Goal: Transaction & Acquisition: Purchase product/service

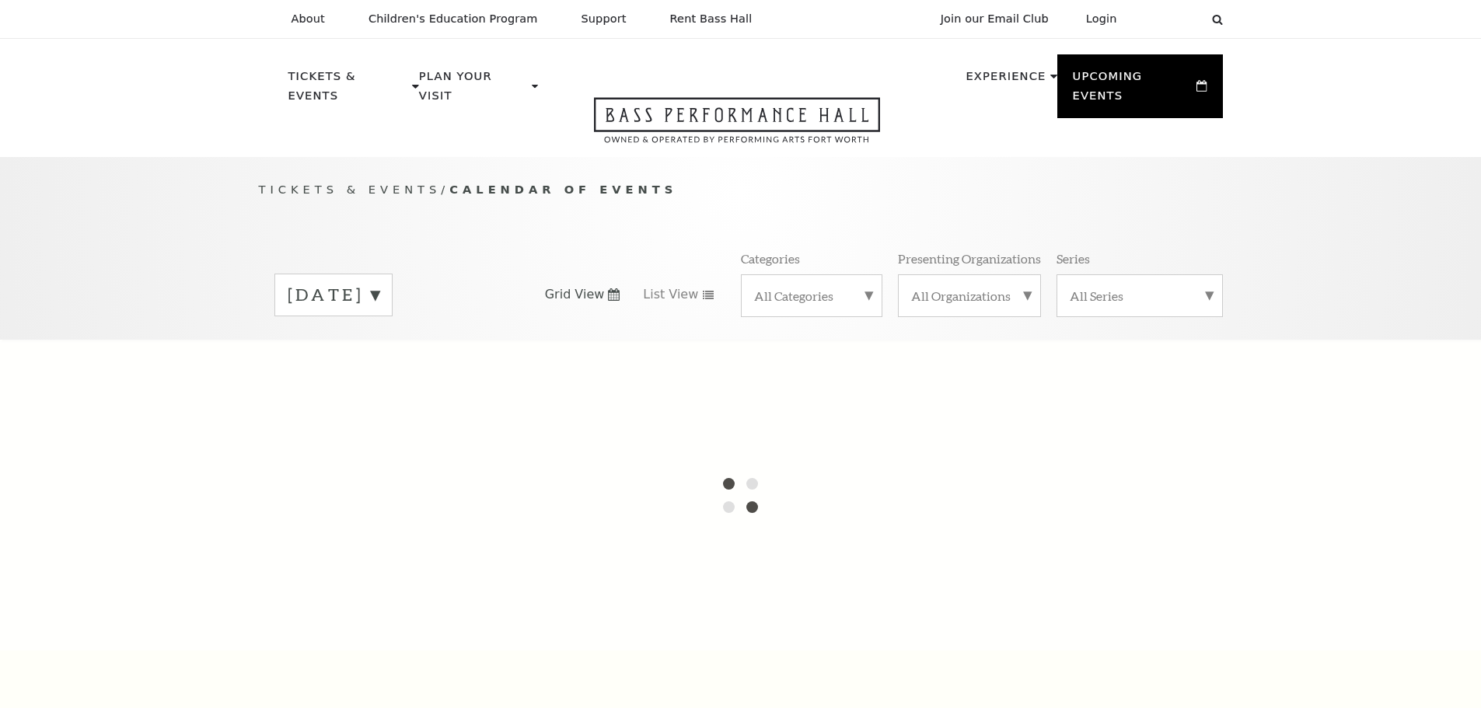
click at [379, 283] on label "August 2025" at bounding box center [334, 295] width 92 height 24
click at [389, 349] on div at bounding box center [740, 495] width 1481 height 311
click at [689, 340] on div at bounding box center [740, 495] width 1481 height 311
click at [379, 283] on label "August 2025" at bounding box center [334, 297] width 92 height 28
click at [538, 257] on div "August 2025 Grid View List View Categories All Categories Presenting Organizati…" at bounding box center [741, 294] width 964 height 89
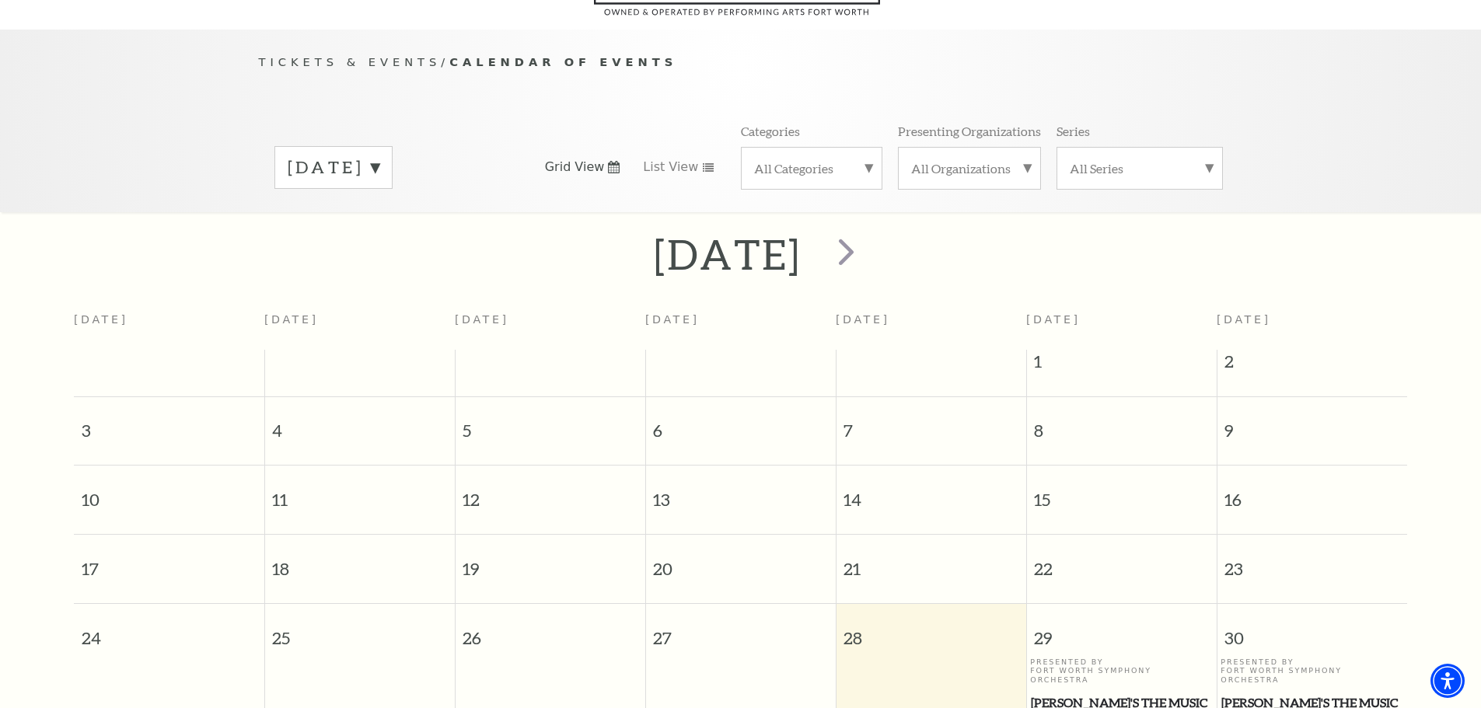
scroll to position [138, 0]
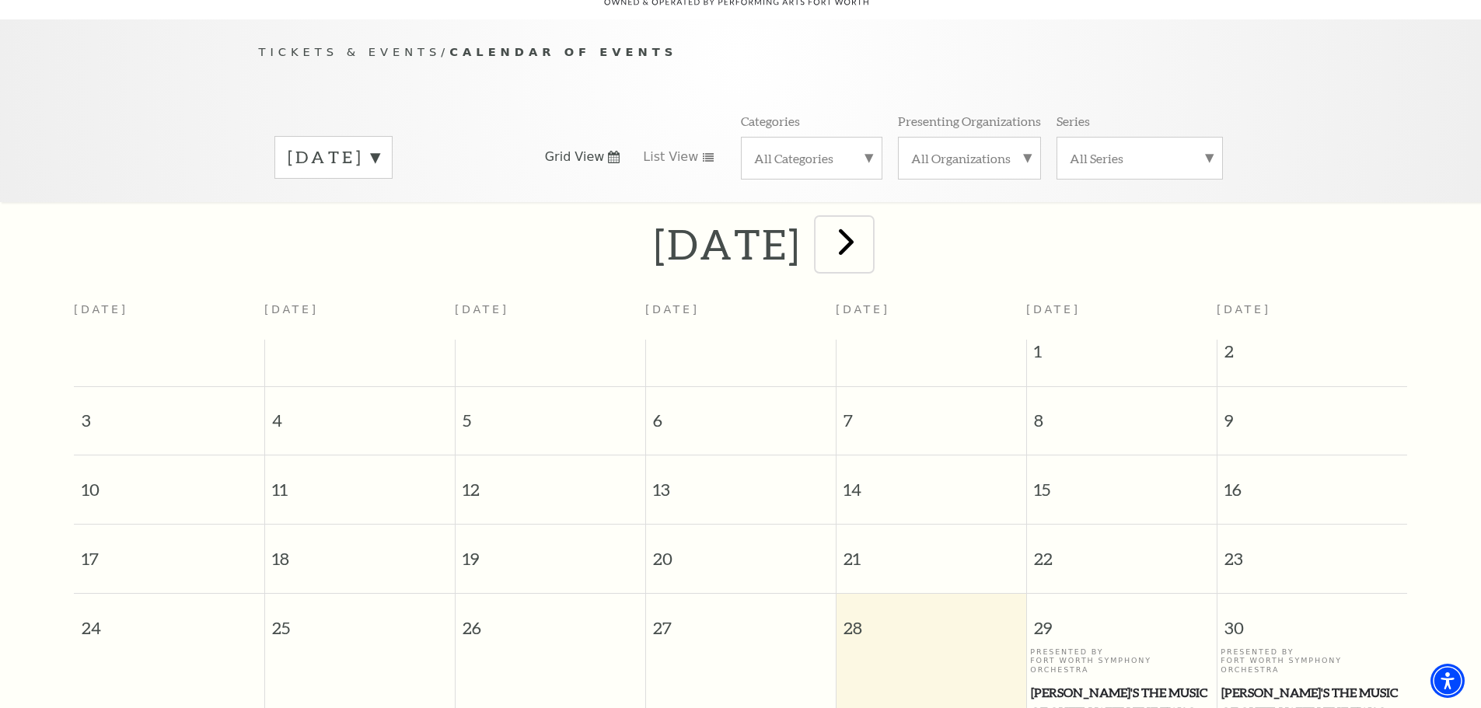
click at [868, 223] on span "next" at bounding box center [846, 241] width 44 height 44
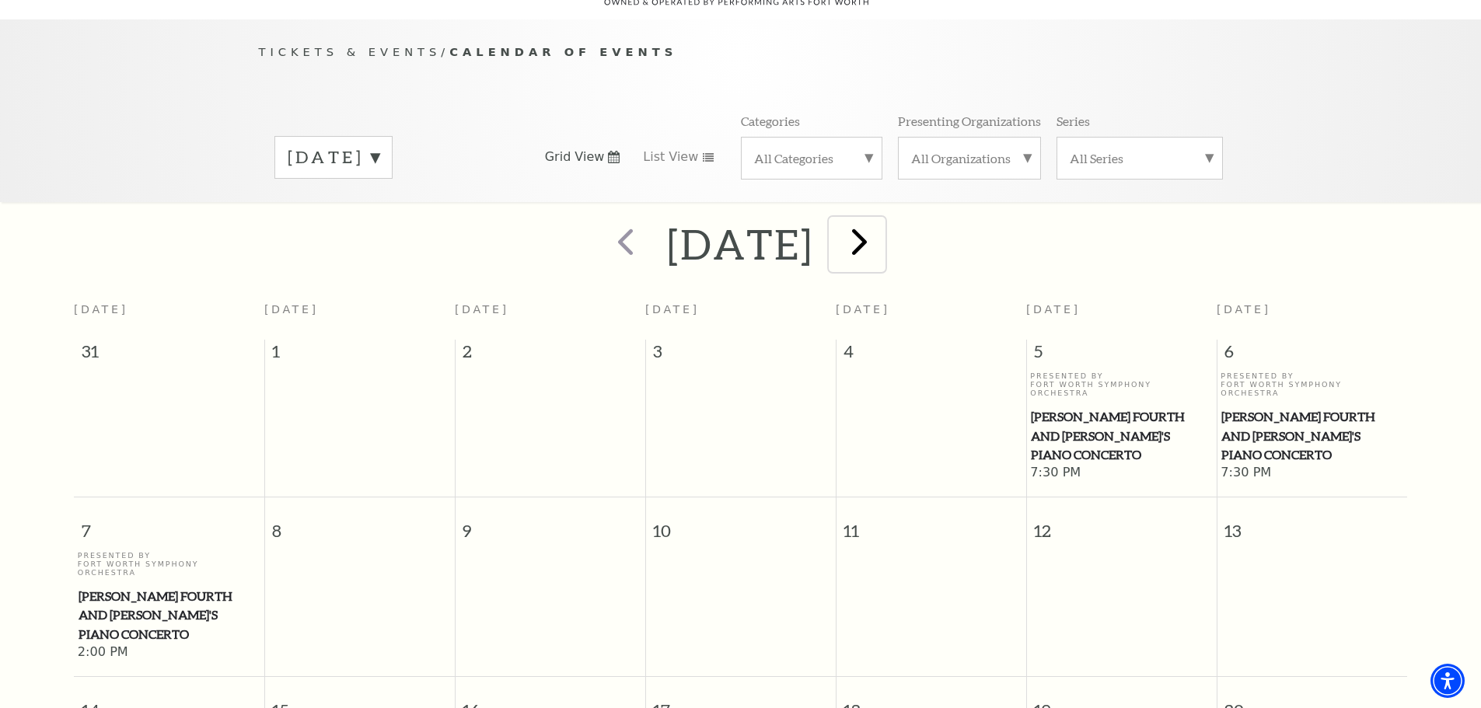
click at [881, 219] on span "next" at bounding box center [859, 241] width 44 height 44
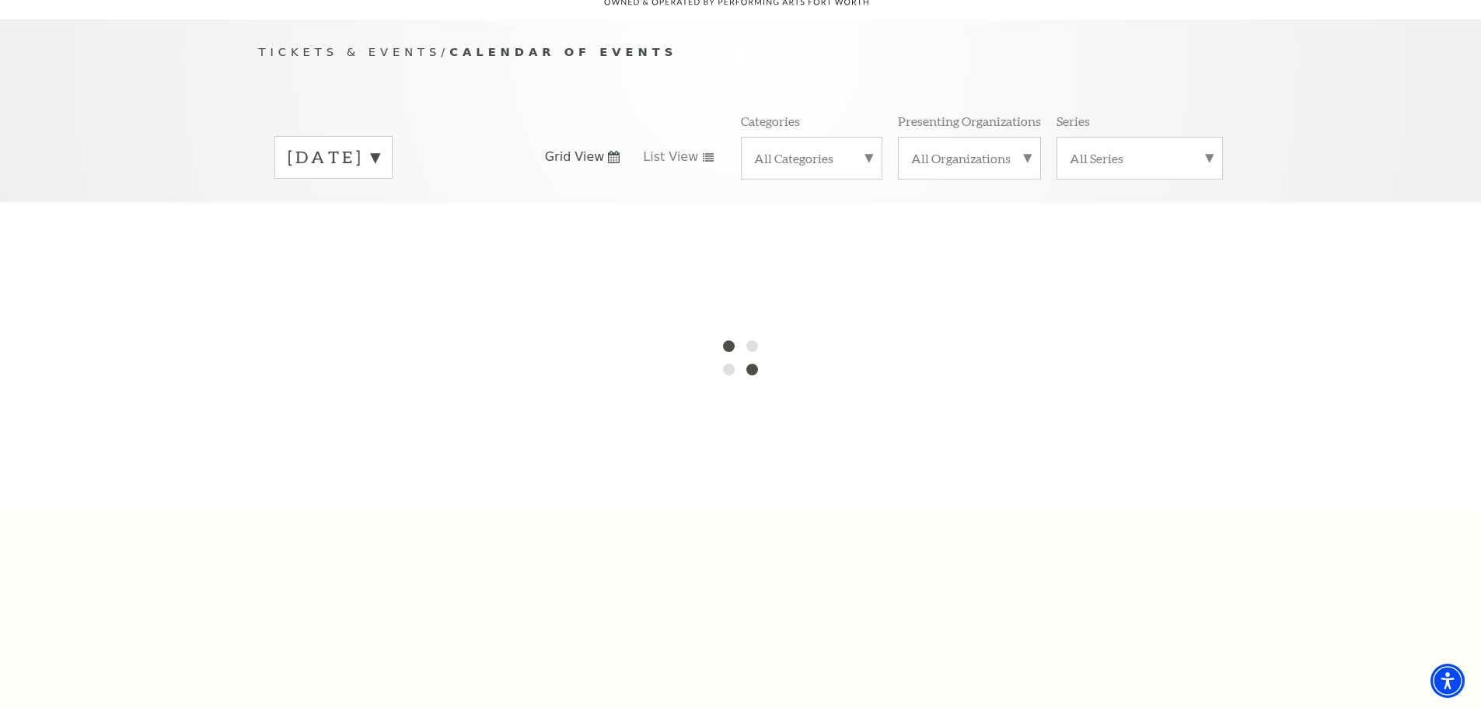
click at [950, 219] on div at bounding box center [740, 357] width 1481 height 311
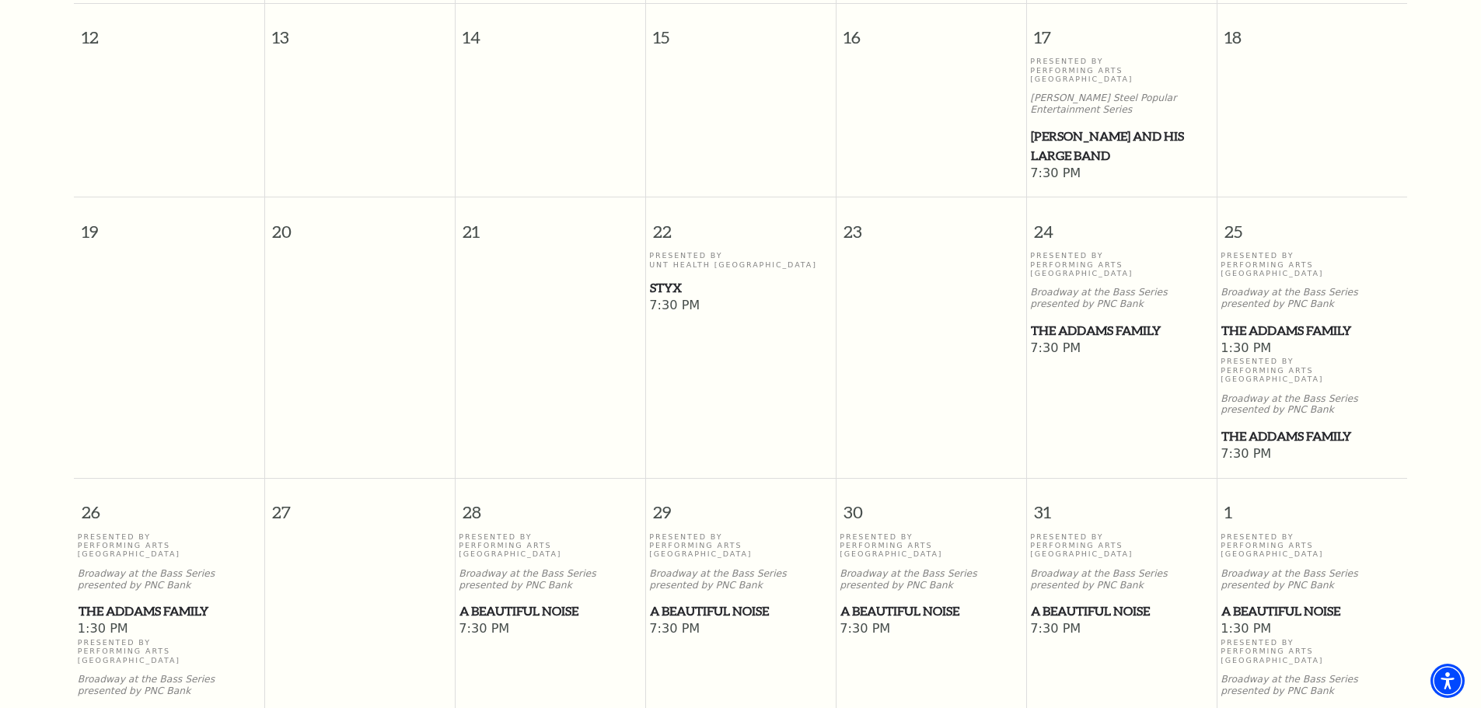
scroll to position [837, 0]
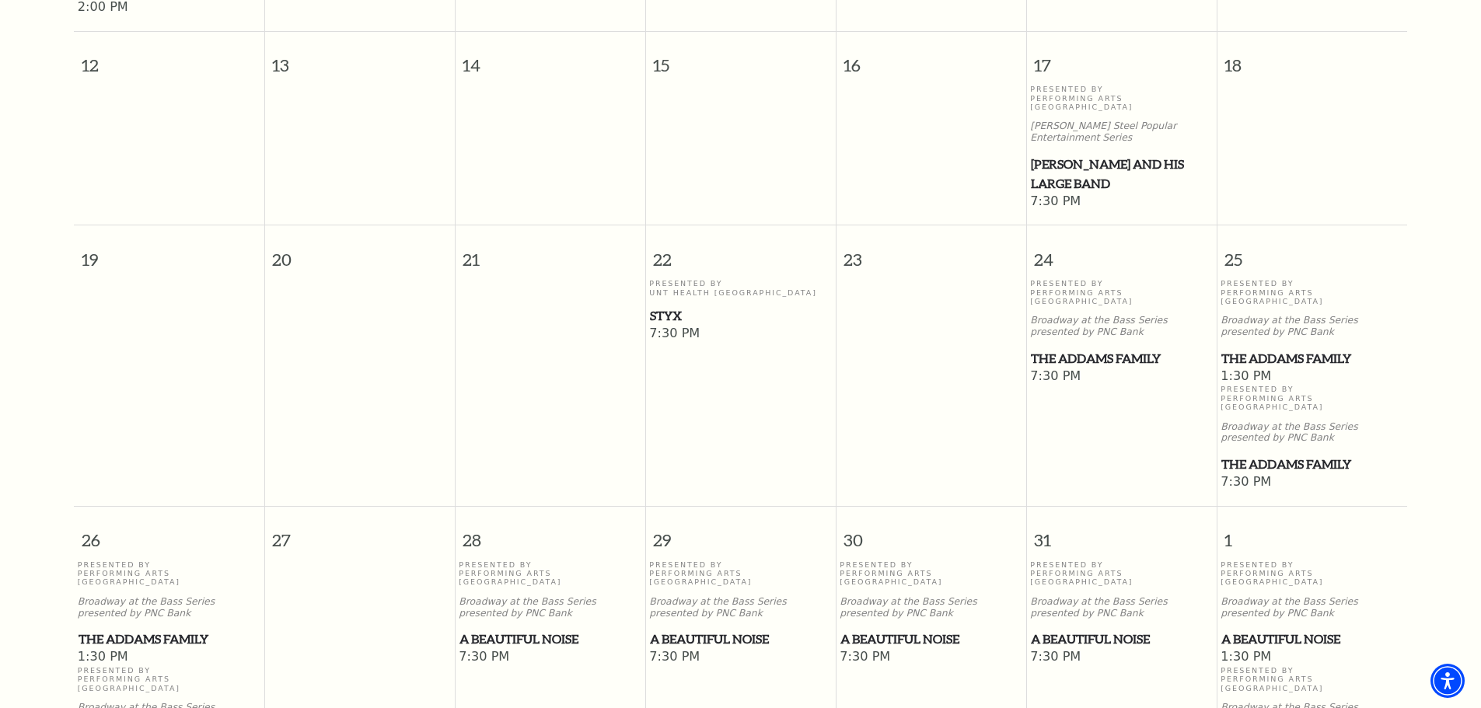
click at [131, 630] on span "The Addams Family" at bounding box center [169, 639] width 181 height 19
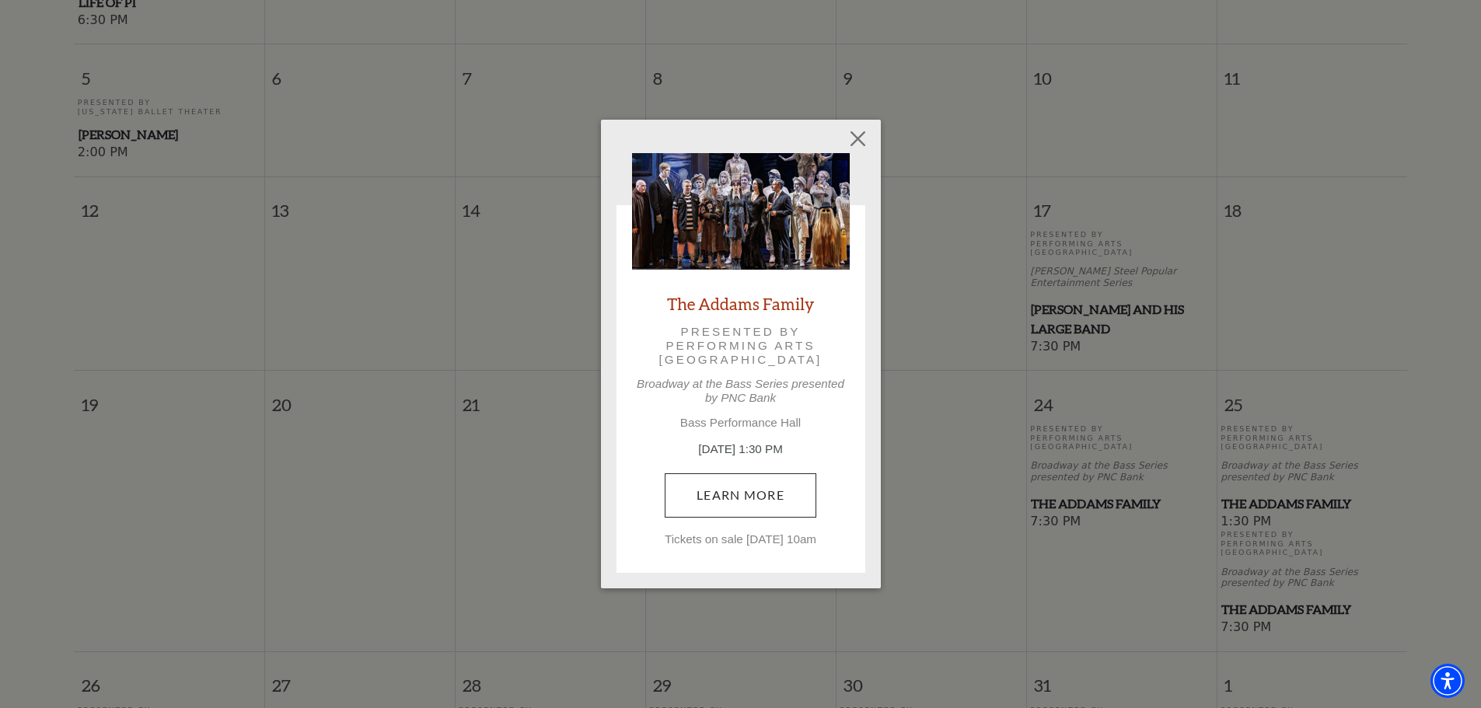
scroll to position [759, 0]
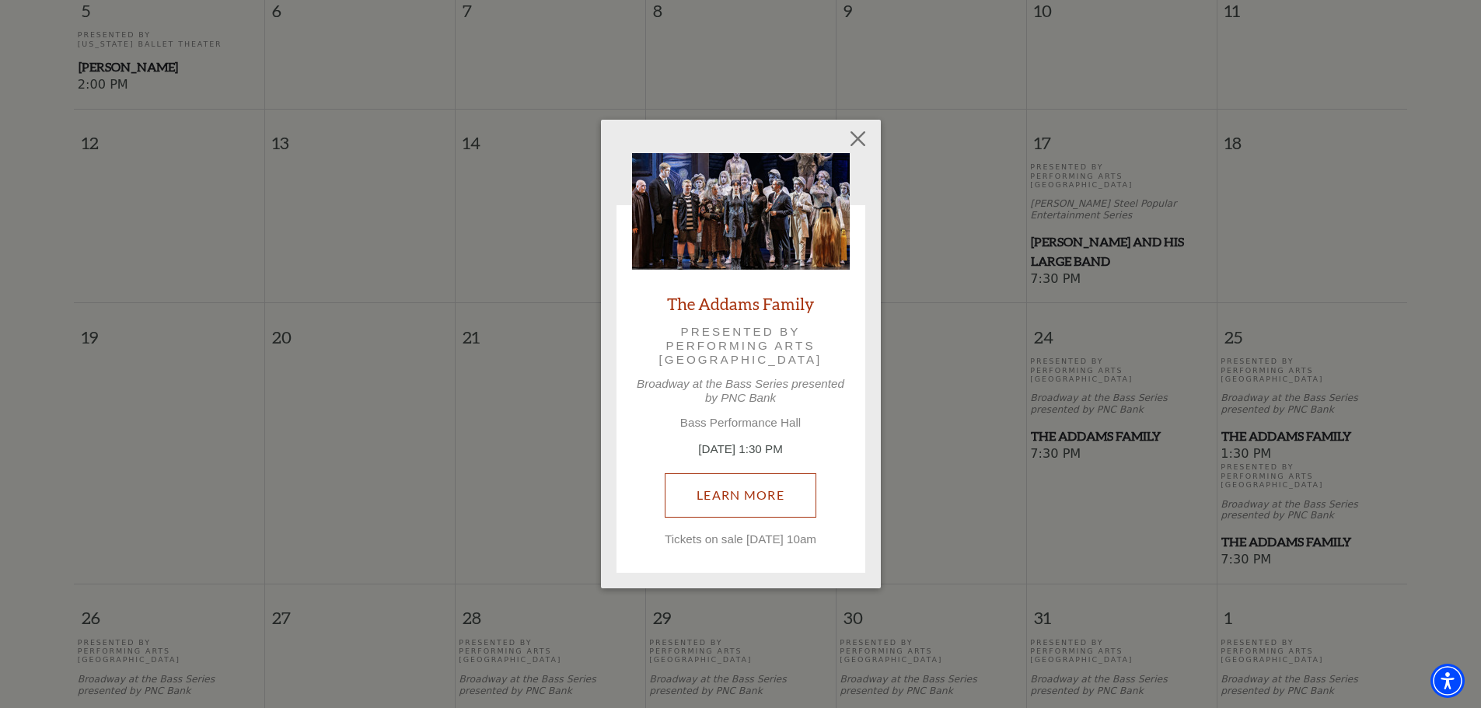
click at [747, 477] on link "Learn More" at bounding box center [741, 495] width 152 height 44
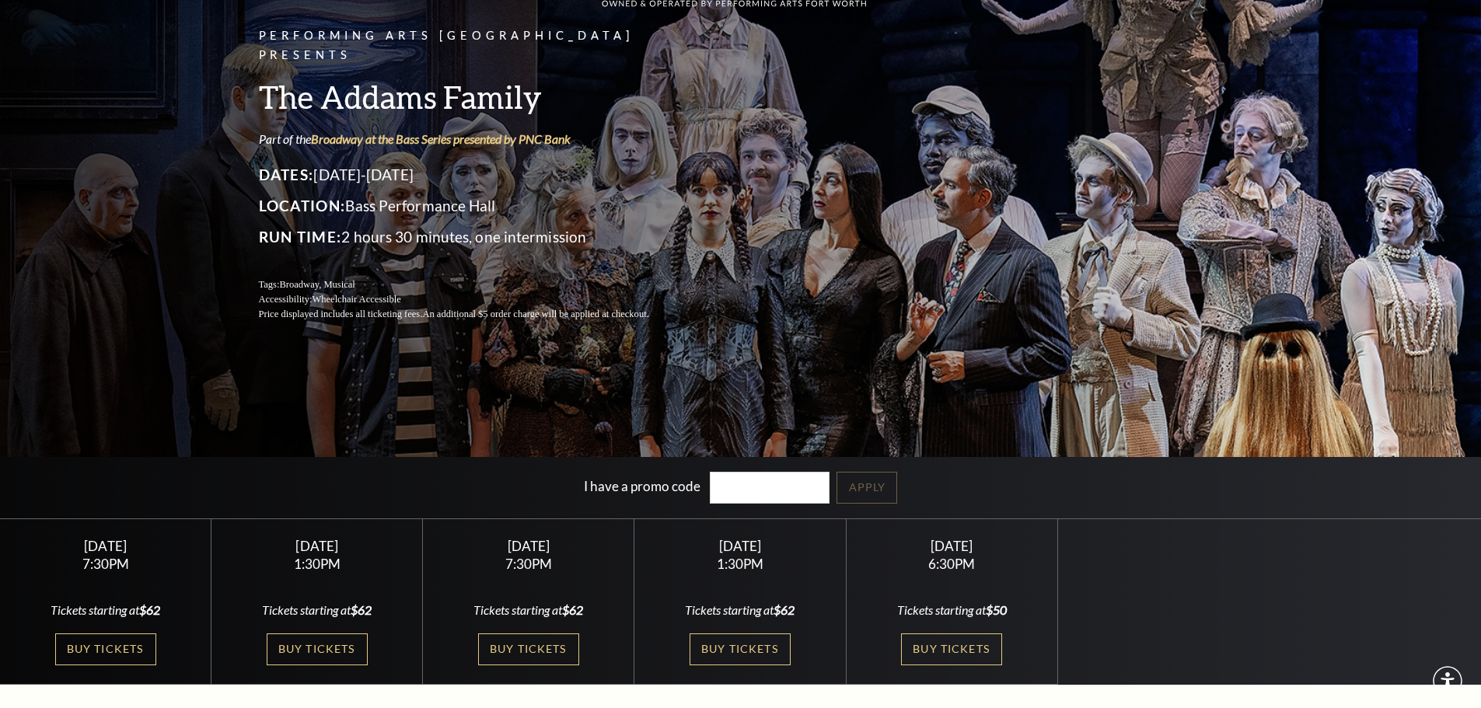
scroll to position [311, 0]
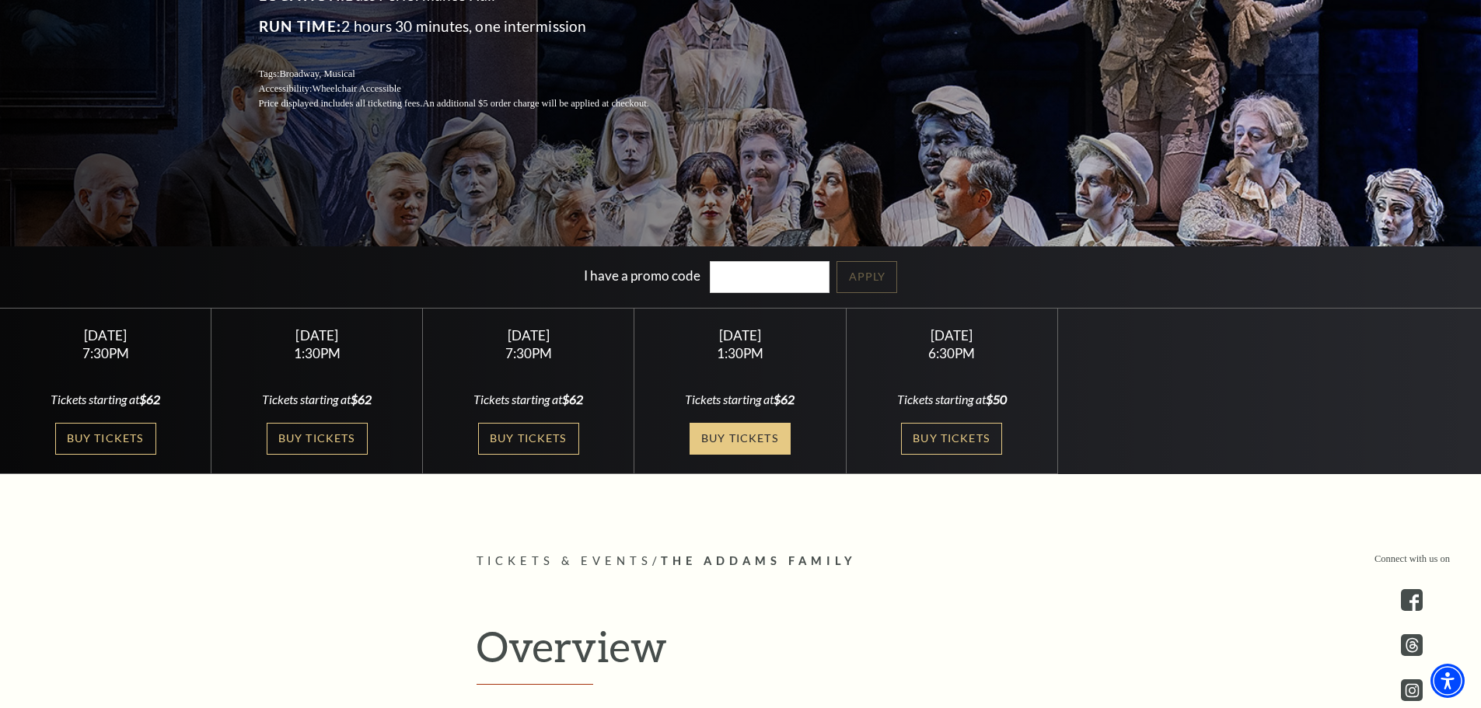
click at [779, 435] on link "Buy Tickets" at bounding box center [739, 439] width 101 height 32
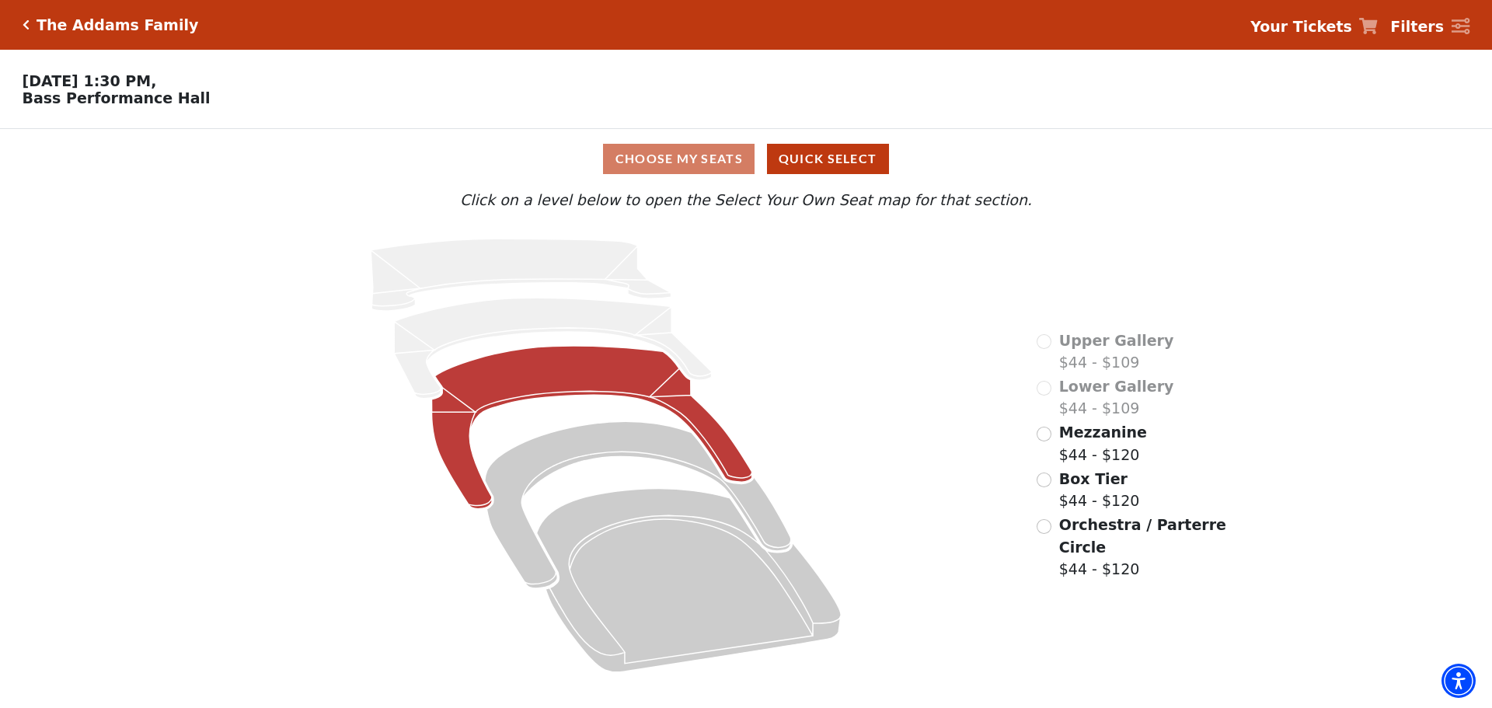
click at [623, 389] on icon at bounding box center [592, 427] width 320 height 163
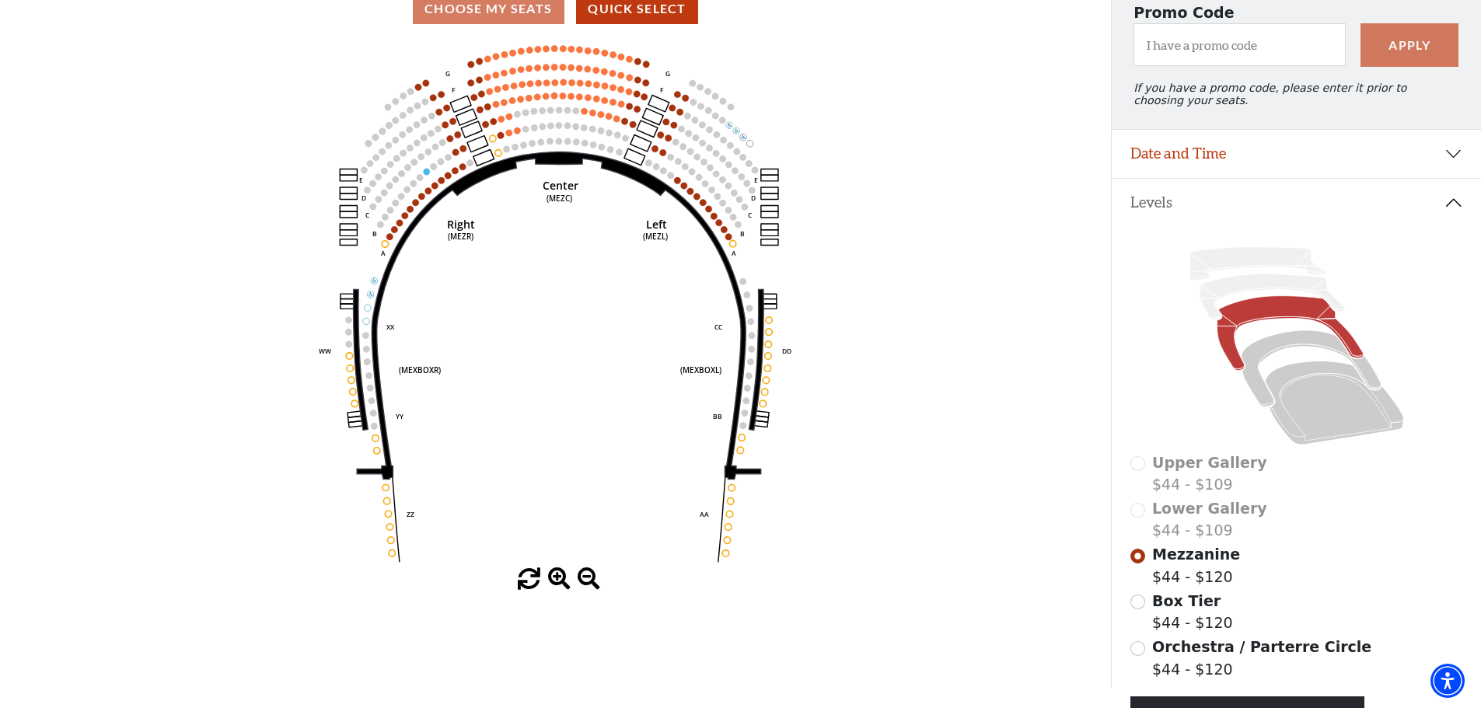
scroll to position [228, 0]
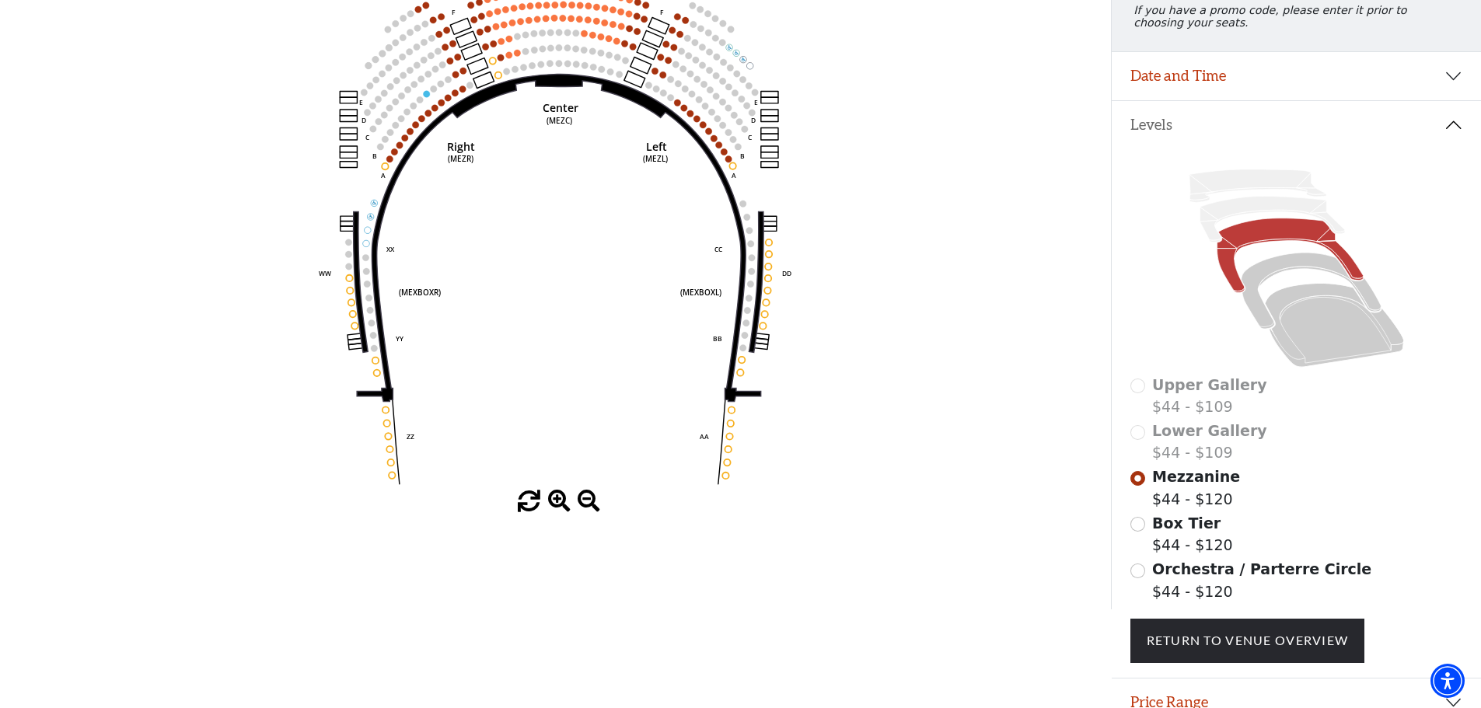
click at [1195, 578] on span "Orchestra / Parterre Circle" at bounding box center [1261, 568] width 219 height 17
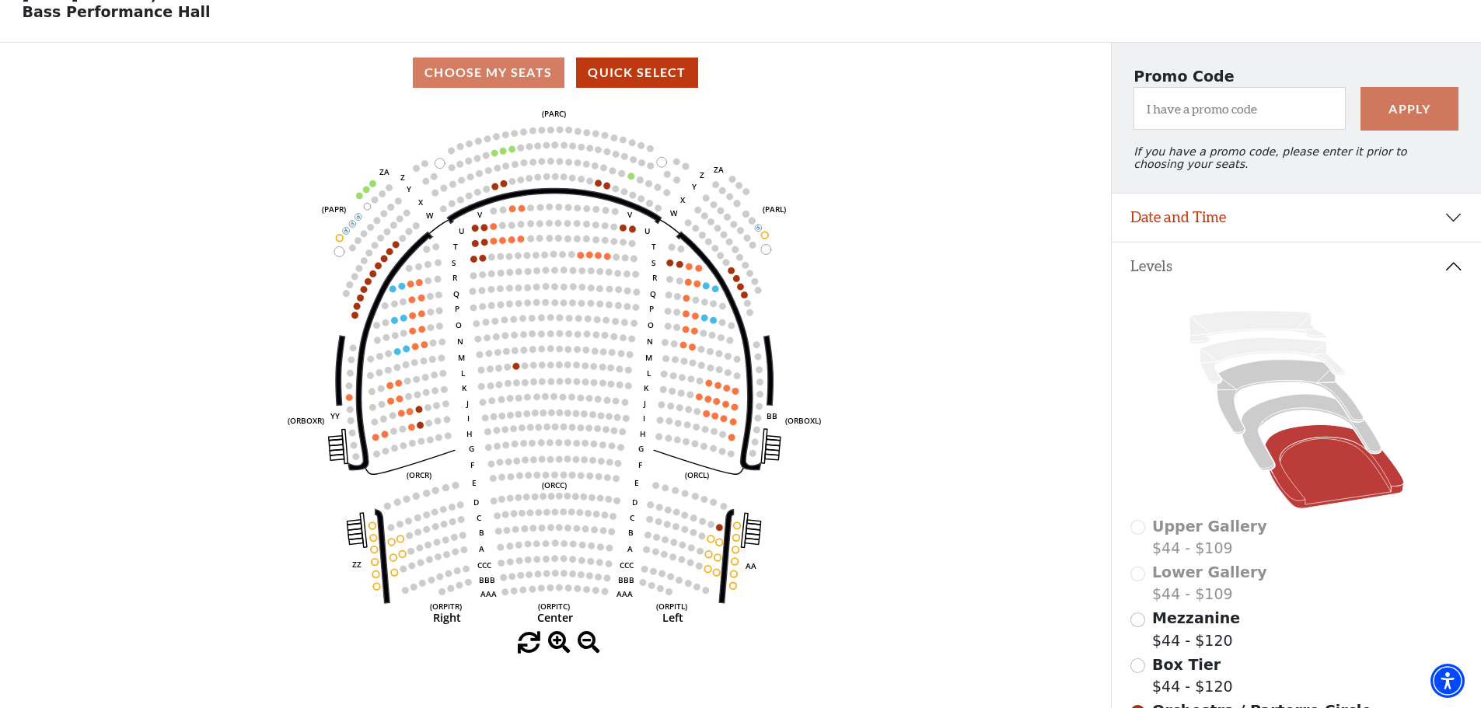
scroll to position [72, 0]
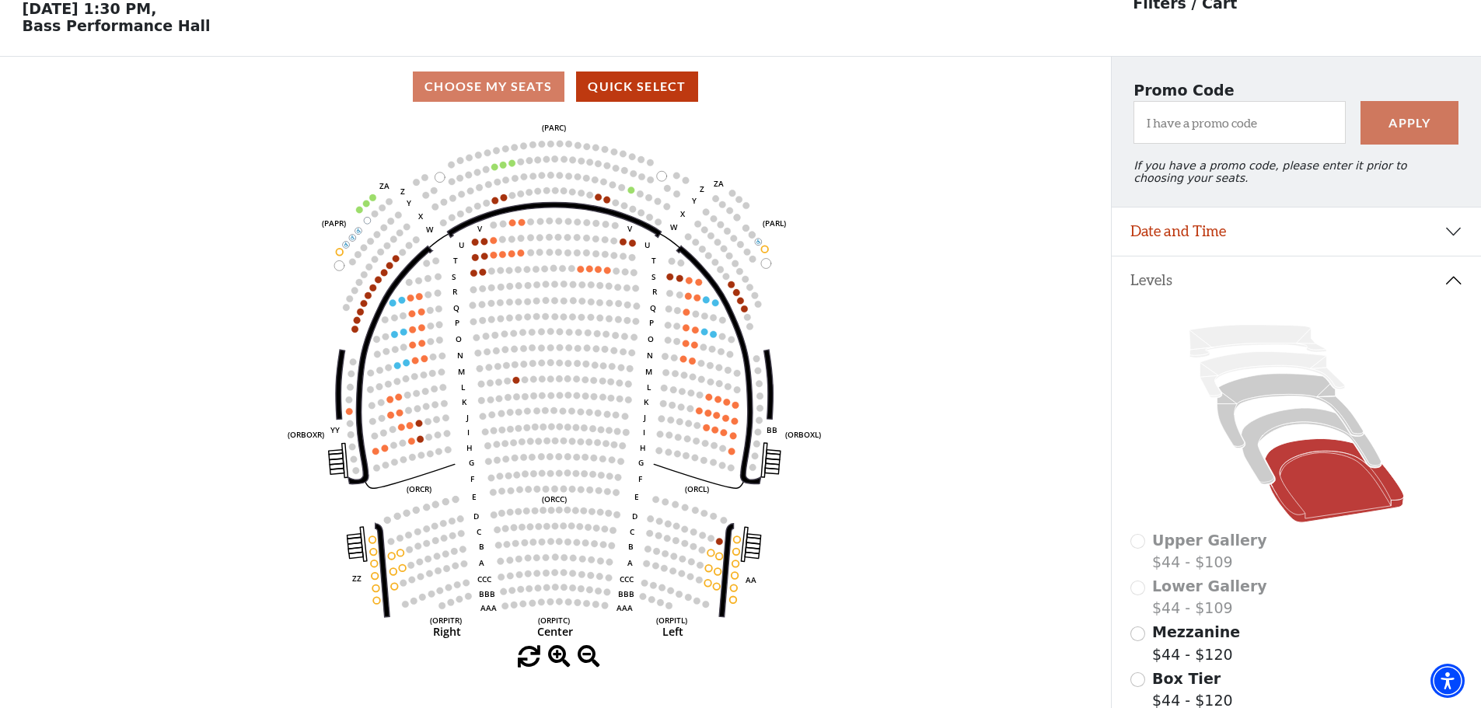
click at [1415, 16] on div "Filters / Cart" at bounding box center [1296, 16] width 370 height 79
click at [1345, 352] on icon at bounding box center [1296, 424] width 333 height 210
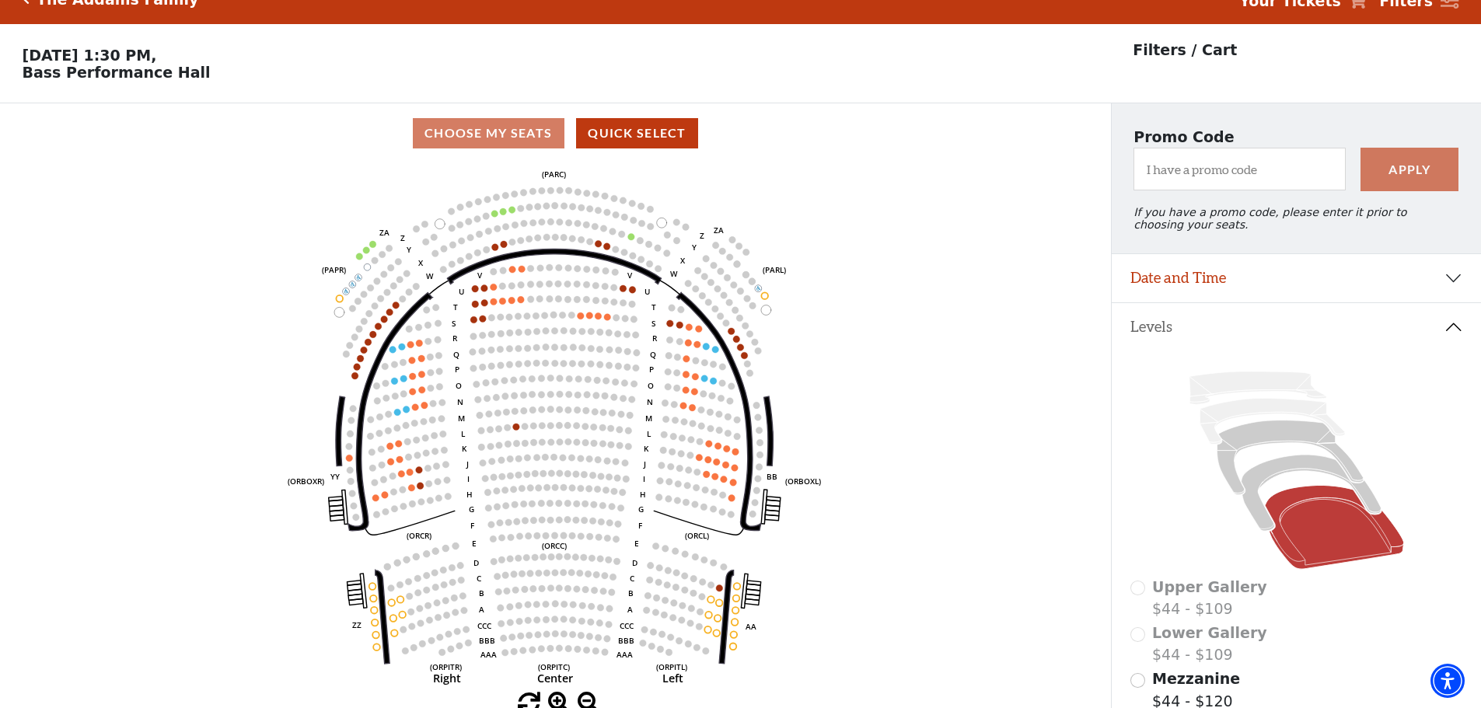
scroll to position [0, 0]
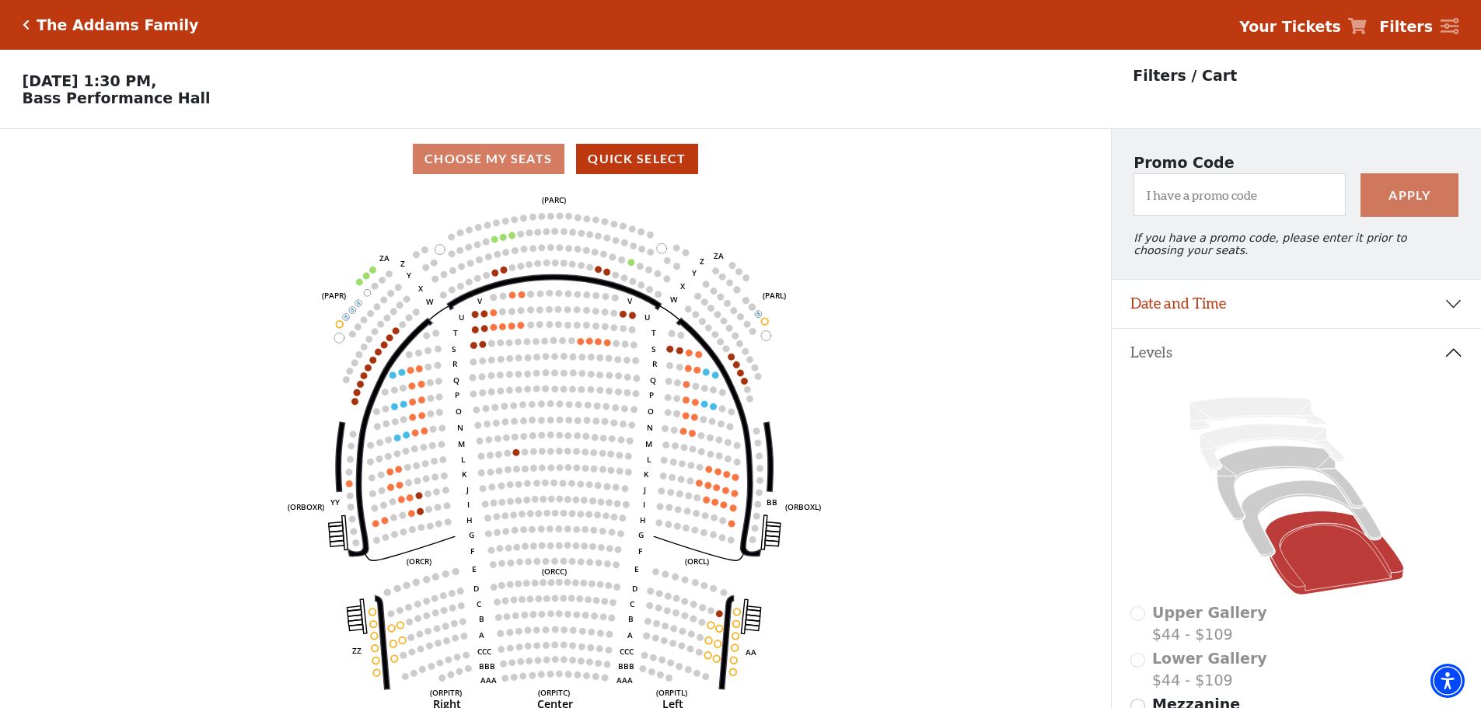
drag, startPoint x: 152, startPoint y: 14, endPoint x: 155, endPoint y: 28, distance: 14.2
click at [152, 14] on div "The Addams Family Your Tickets Filters" at bounding box center [740, 25] width 1481 height 50
click at [155, 30] on h5 "The Addams Family" at bounding box center [118, 25] width 162 height 18
click at [49, 33] on h5 "The Addams Family" at bounding box center [118, 25] width 162 height 18
click at [30, 23] on div "The Addams Family" at bounding box center [114, 25] width 169 height 18
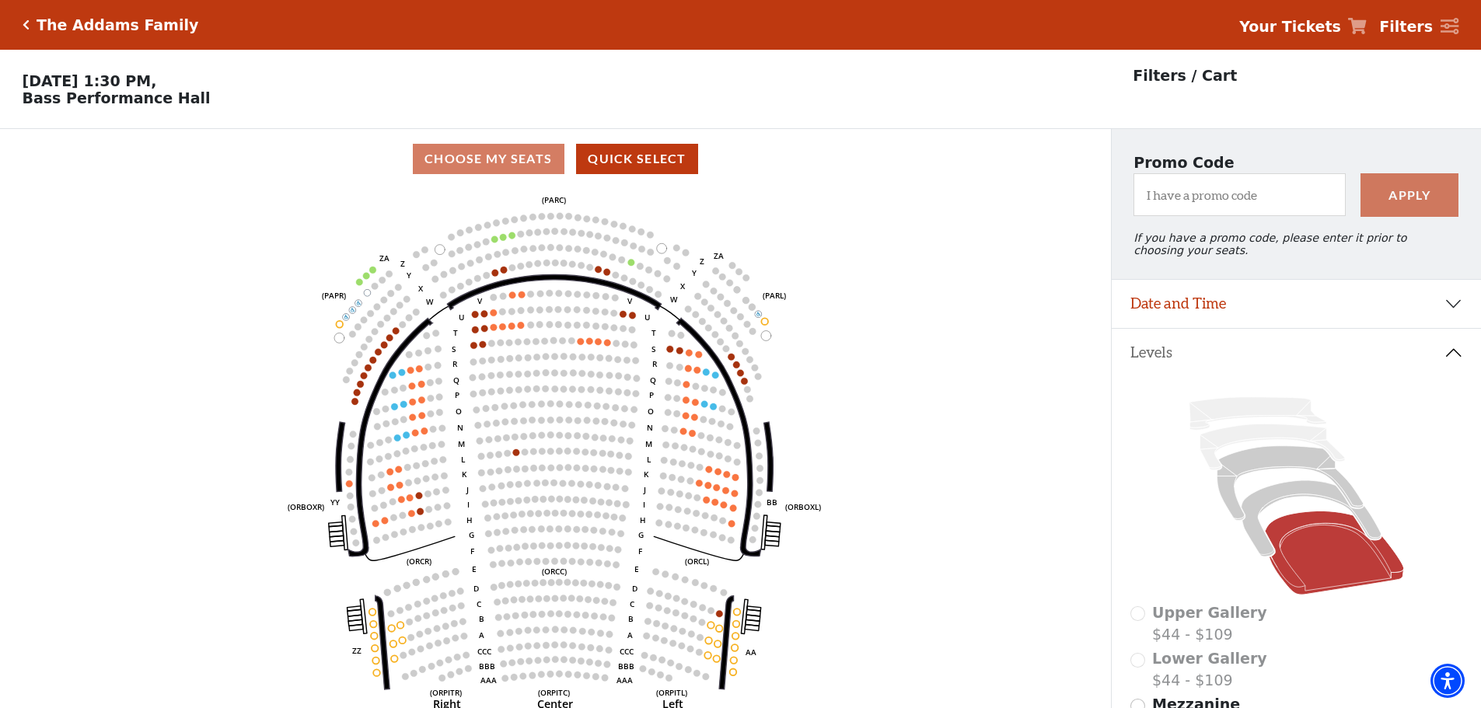
click at [30, 23] on div "The Addams Family" at bounding box center [114, 25] width 169 height 18
click at [26, 23] on icon "Click here to go back to filters" at bounding box center [26, 24] width 7 height 11
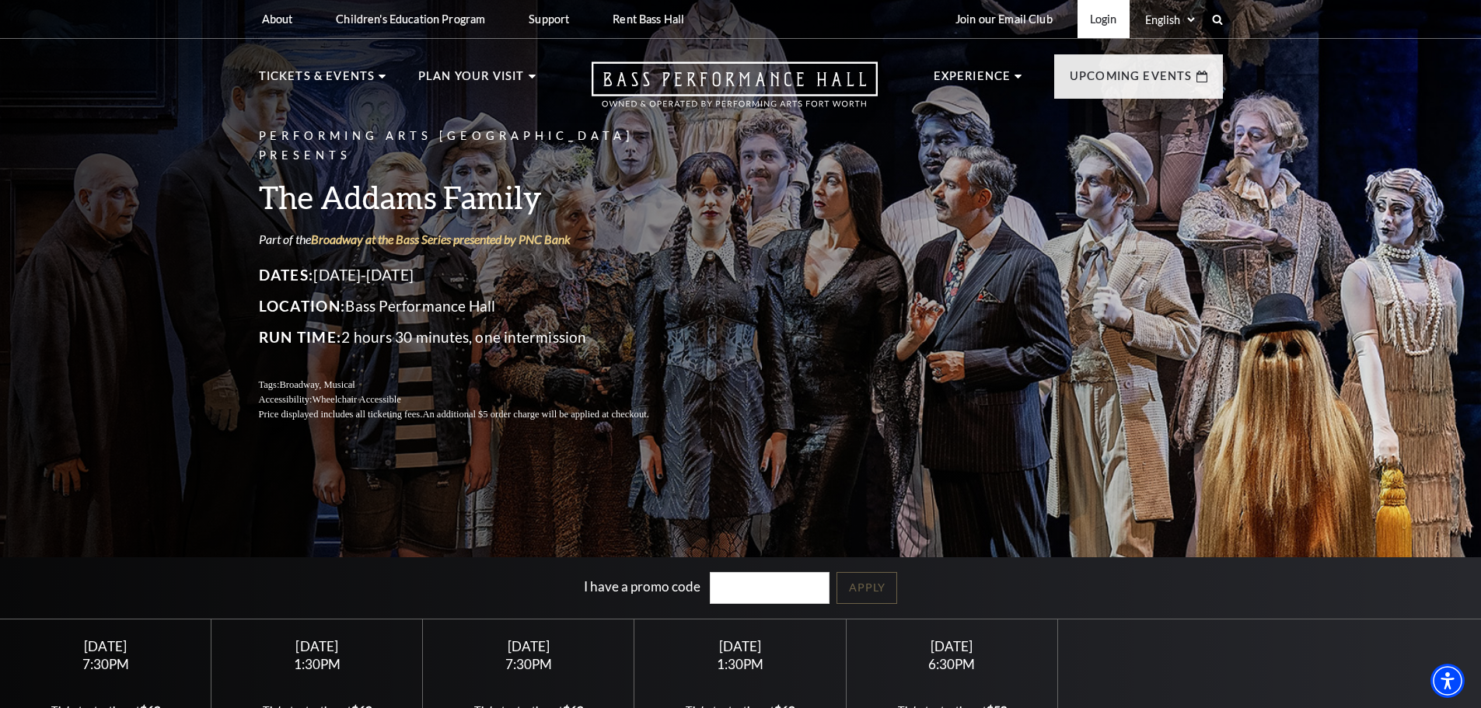
click at [1112, 25] on link "Login" at bounding box center [1103, 19] width 52 height 38
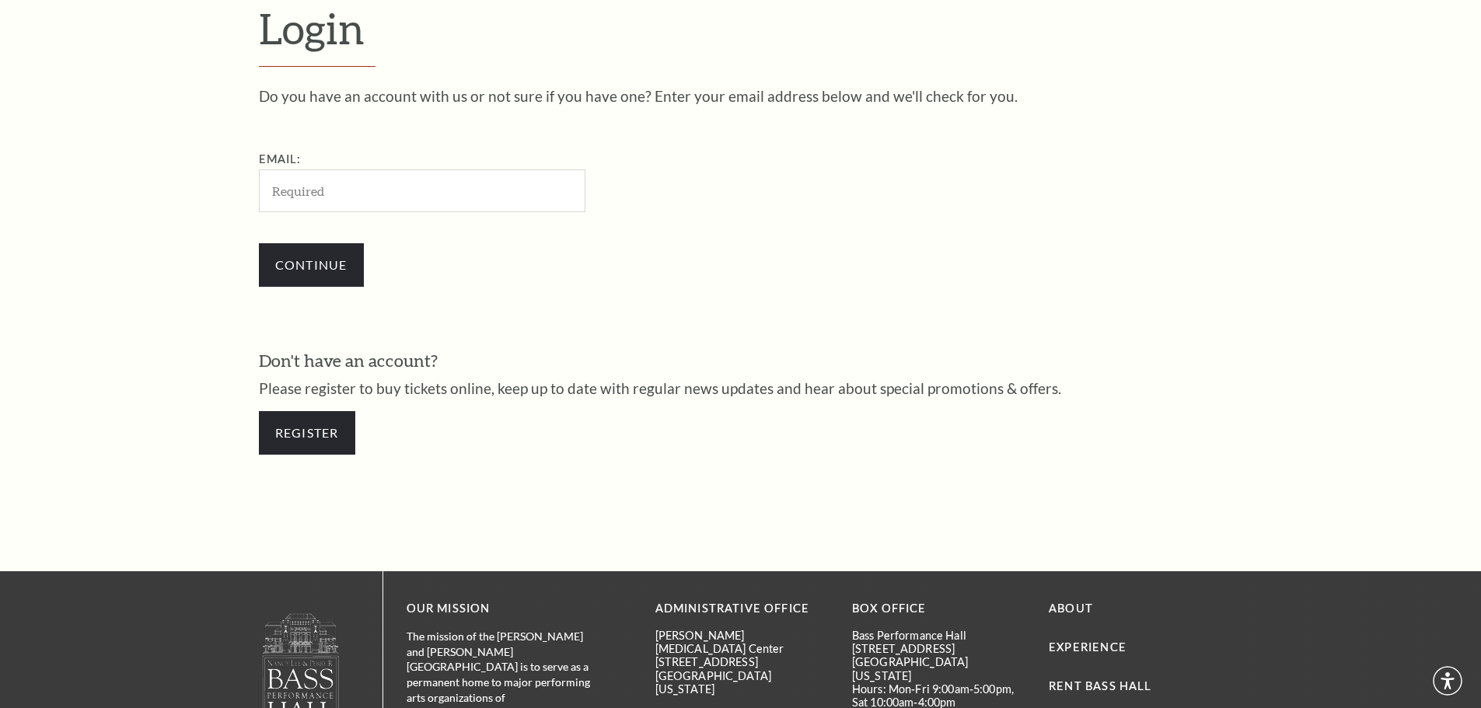
scroll to position [520, 0]
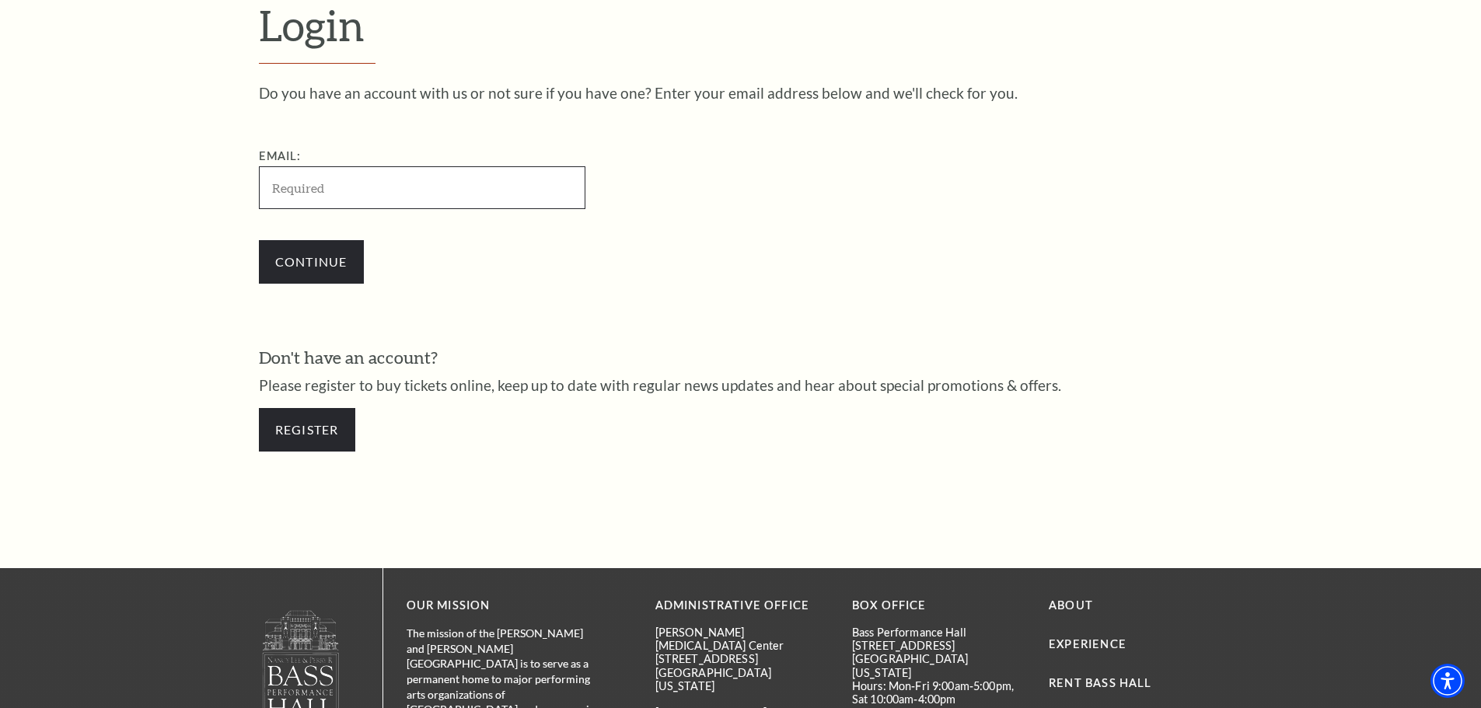
click at [483, 203] on input "Email:" at bounding box center [422, 187] width 326 height 43
paste input "snow2024bird@gmail.com"
type input "snow2024bird@gmail.com"
click at [300, 257] on input "Continue" at bounding box center [311, 262] width 105 height 44
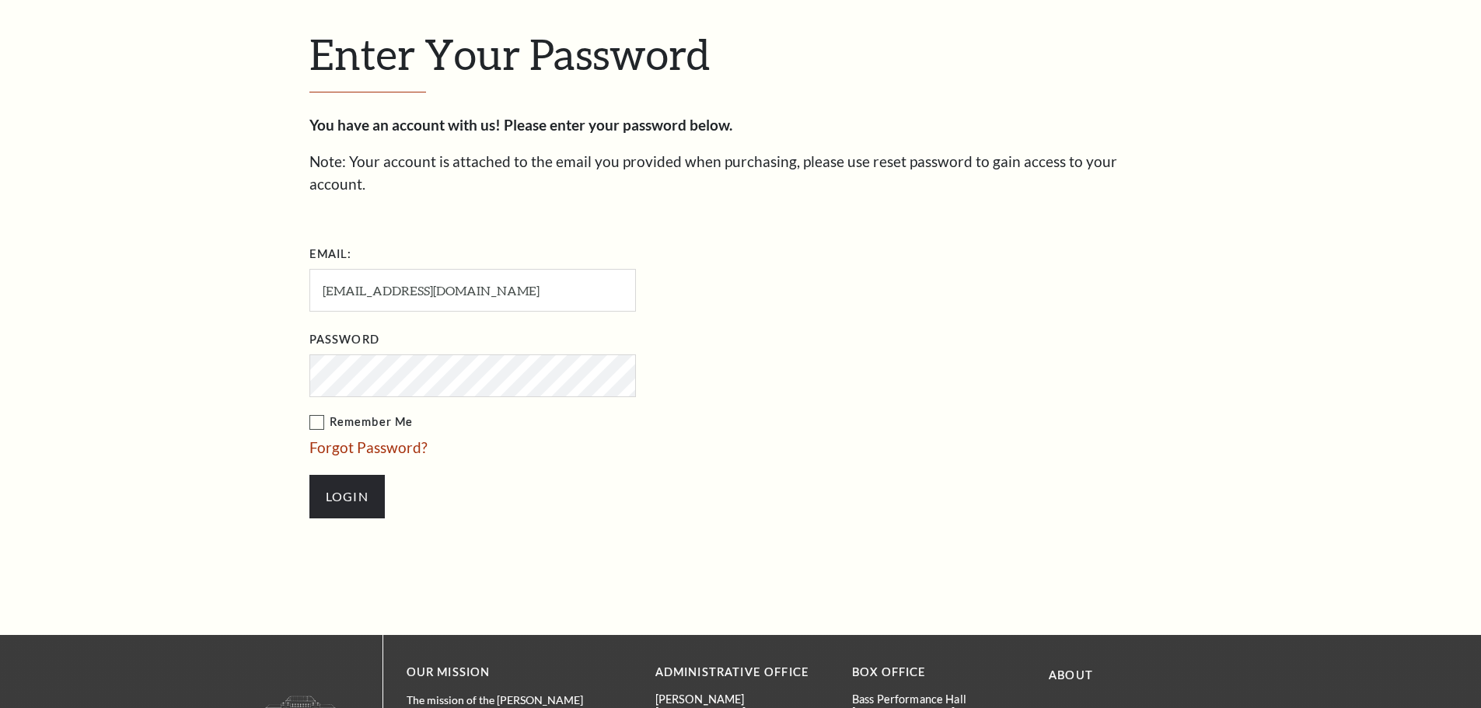
scroll to position [535, 0]
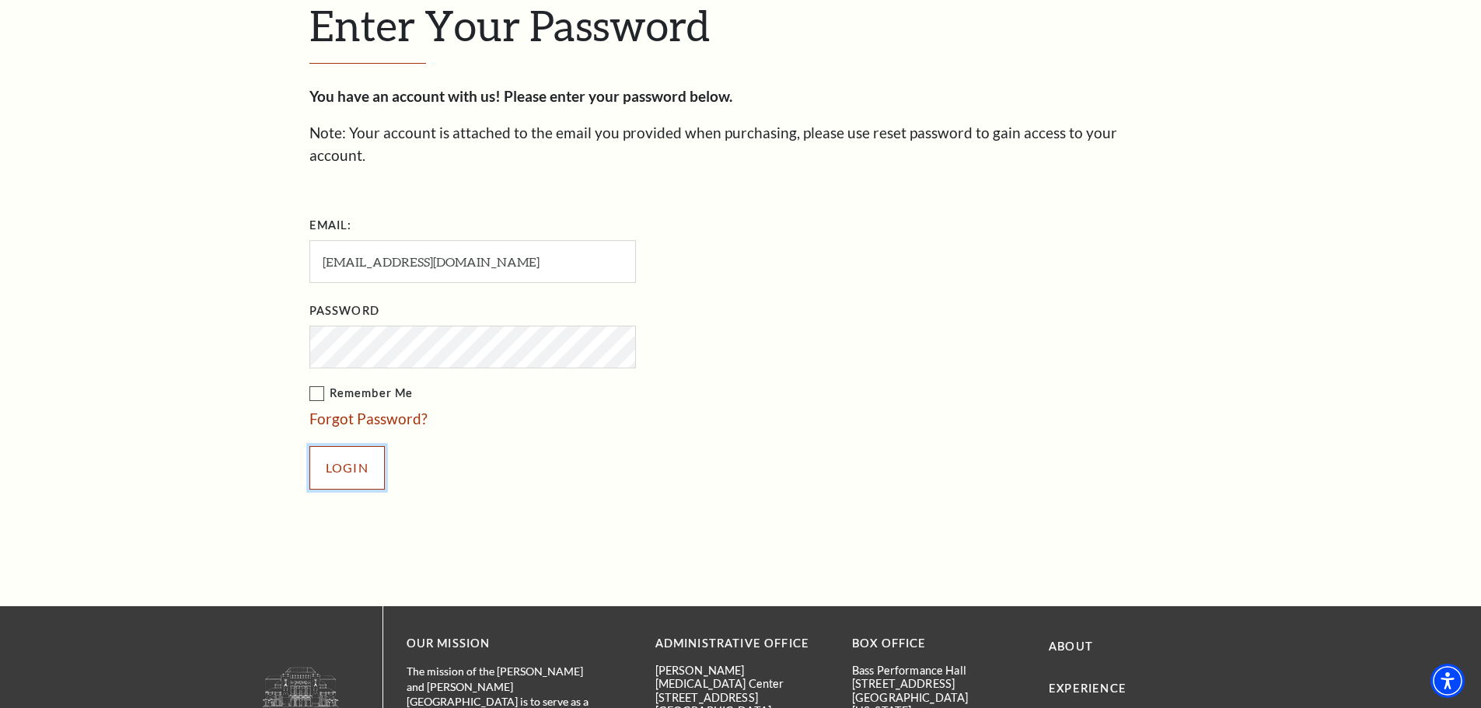
click at [375, 446] on input "Login" at bounding box center [346, 468] width 75 height 44
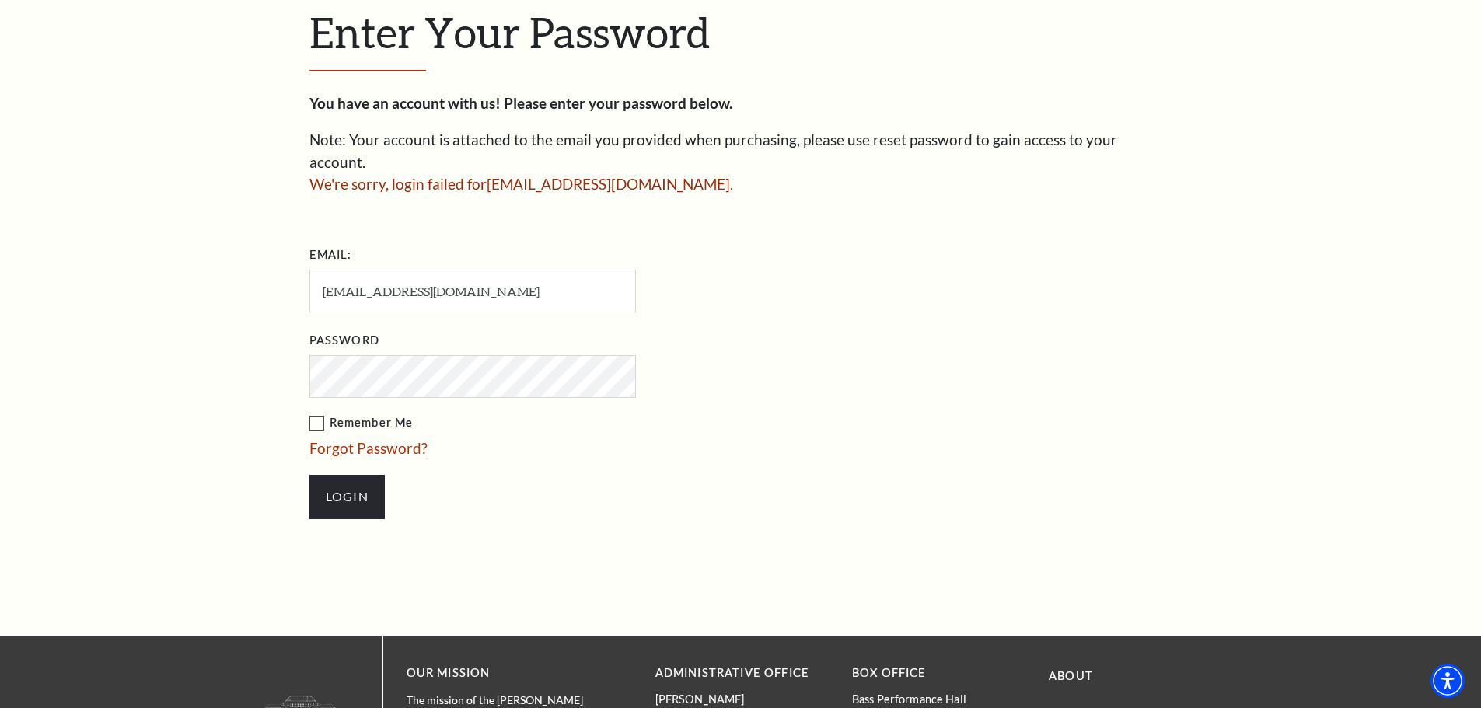
click at [388, 439] on link "Forgot Password?" at bounding box center [368, 448] width 118 height 18
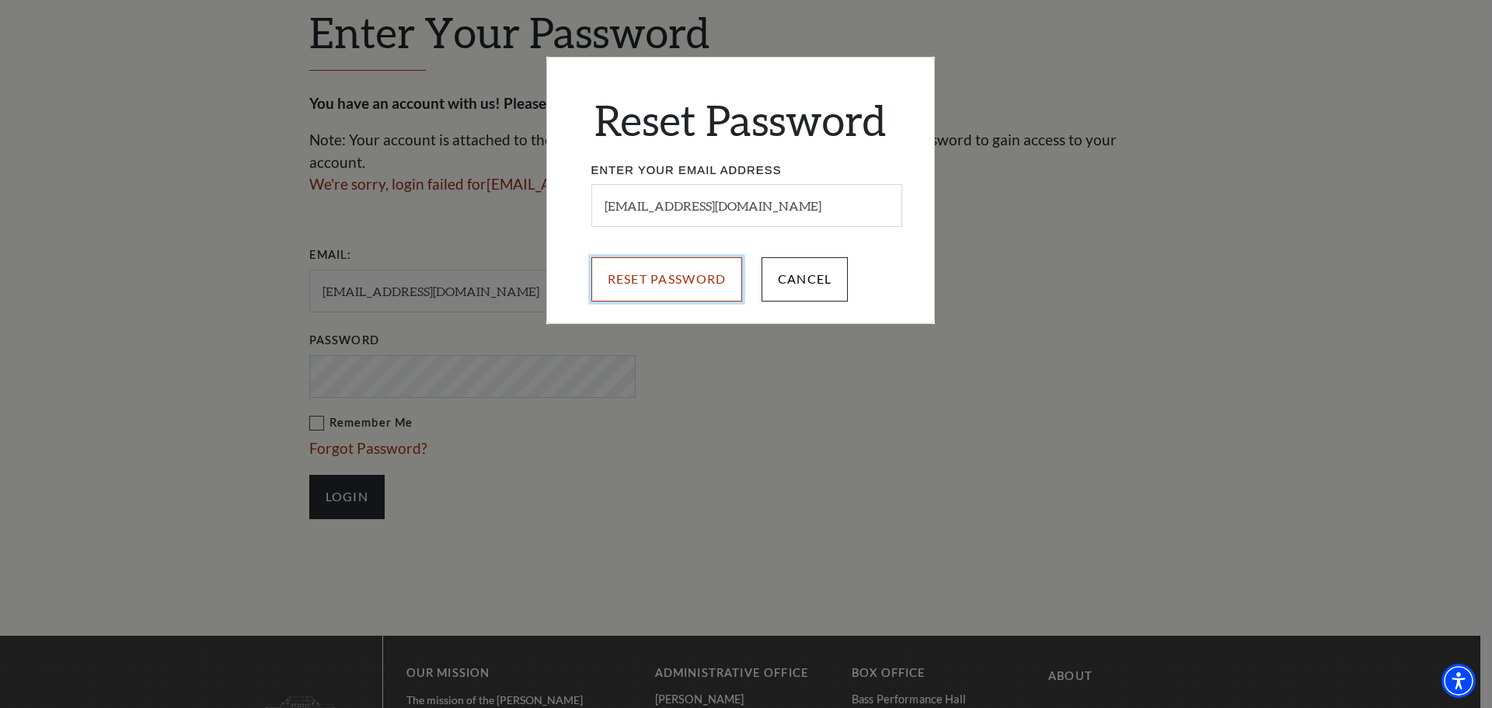
click at [710, 267] on input "Reset Password" at bounding box center [668, 279] width 152 height 44
